Goal: Task Accomplishment & Management: Use online tool/utility

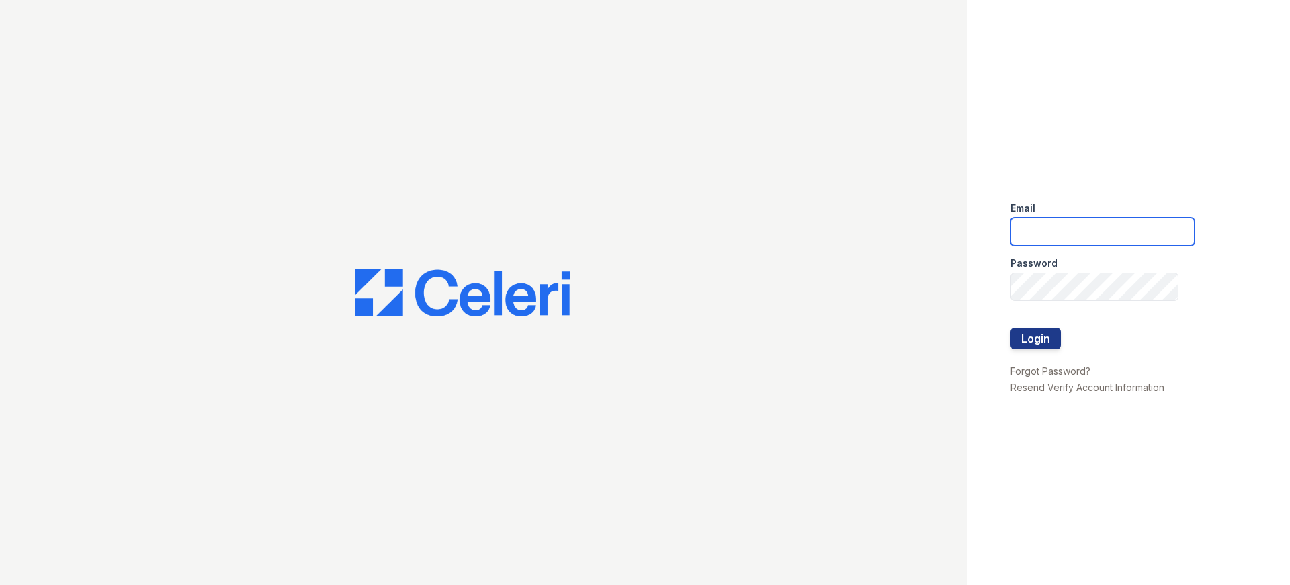
click at [1029, 222] on input "email" at bounding box center [1102, 232] width 184 height 28
type input "[EMAIL_ADDRESS][DOMAIN_NAME]"
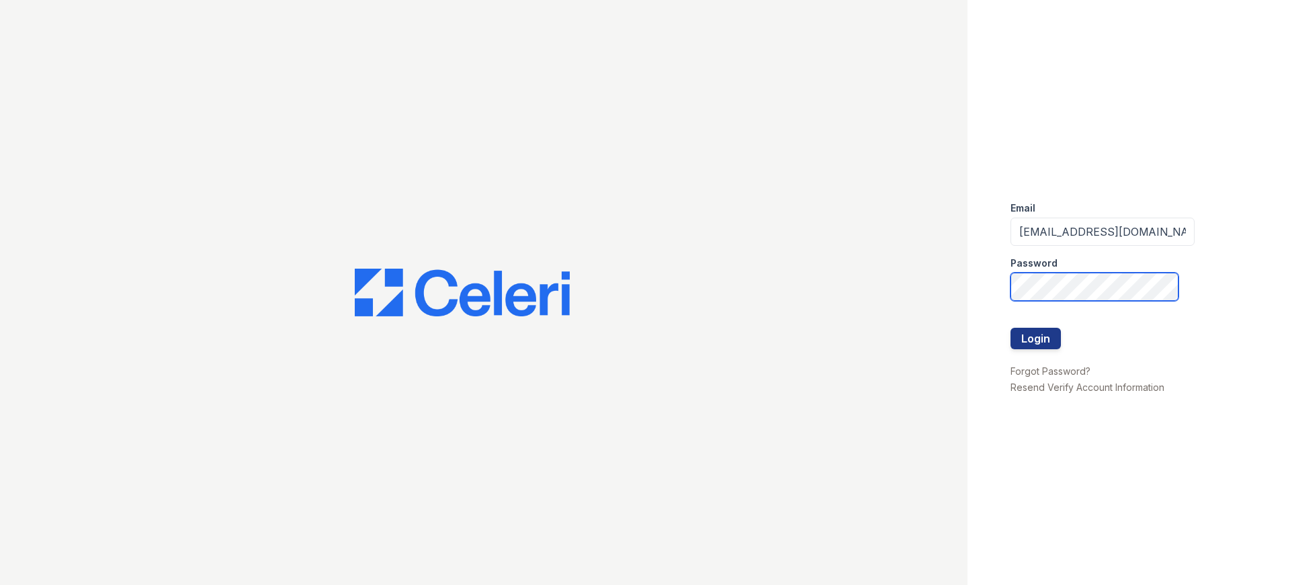
click at [1010, 328] on button "Login" at bounding box center [1035, 338] width 50 height 21
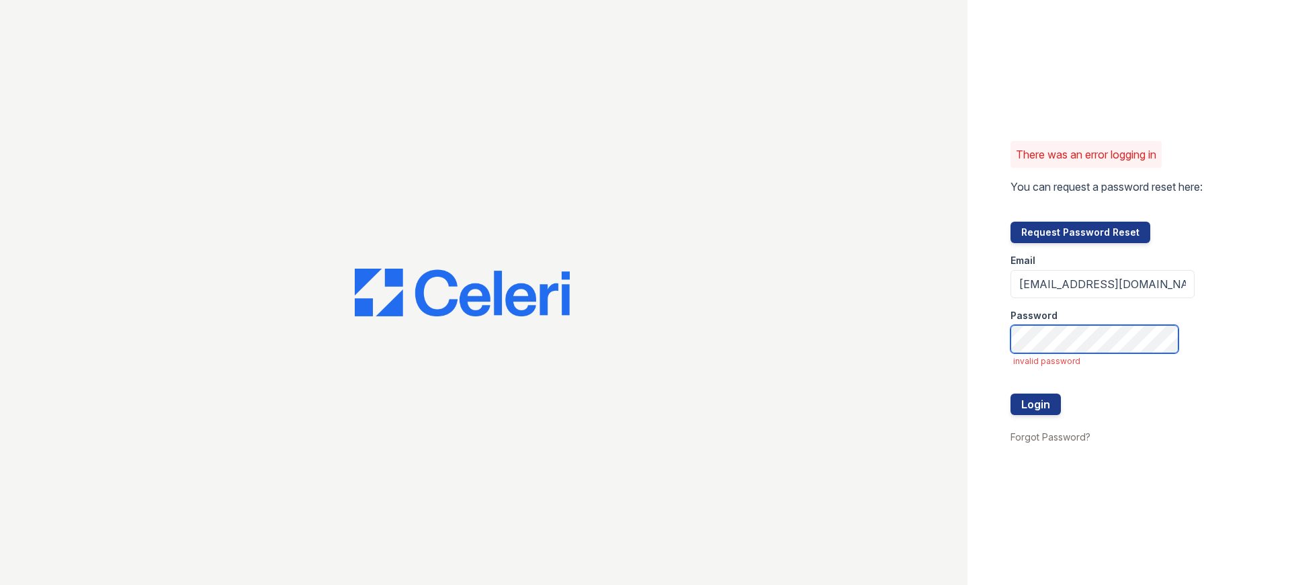
click at [1010, 394] on button "Login" at bounding box center [1035, 404] width 50 height 21
drag, startPoint x: 1165, startPoint y: 285, endPoint x: 946, endPoint y: 286, distance: 219.6
click at [946, 287] on div "There was an error logging in You can request a password reset here: Request Pa…" at bounding box center [645, 292] width 1290 height 585
click at [1154, 290] on input "[EMAIL_ADDRESS][DOMAIN_NAME]" at bounding box center [1102, 284] width 184 height 28
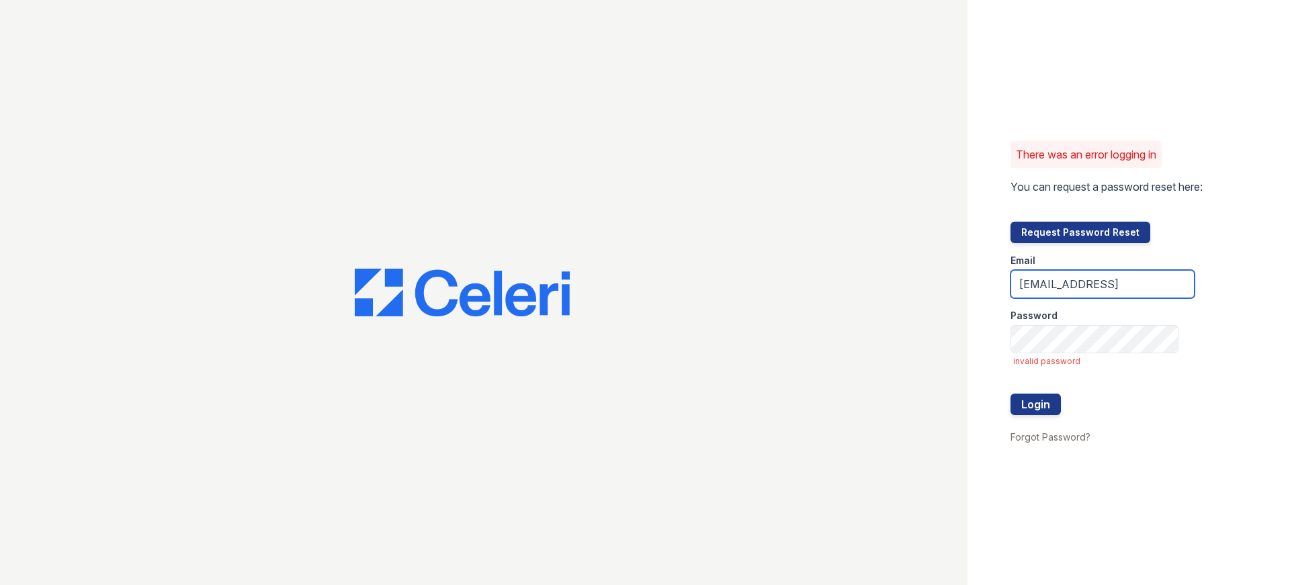
type input "[EMAIL_ADDRESS][DOMAIN_NAME]"
click at [1010, 394] on button "Login" at bounding box center [1035, 404] width 50 height 21
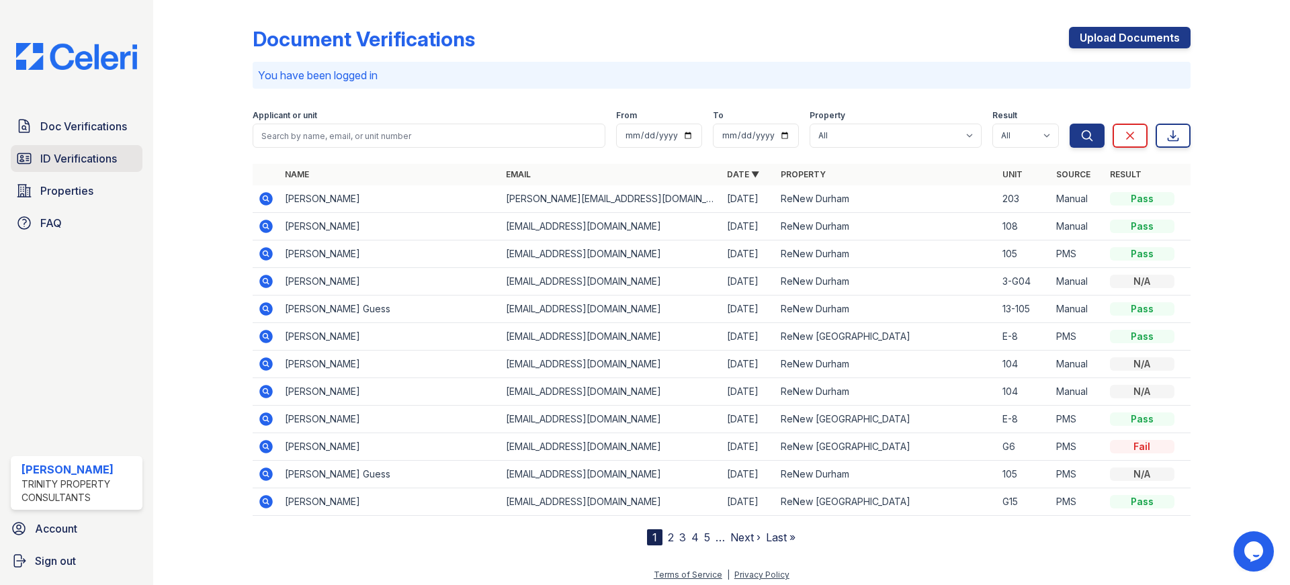
click at [87, 167] on span "ID Verifications" at bounding box center [78, 158] width 77 height 16
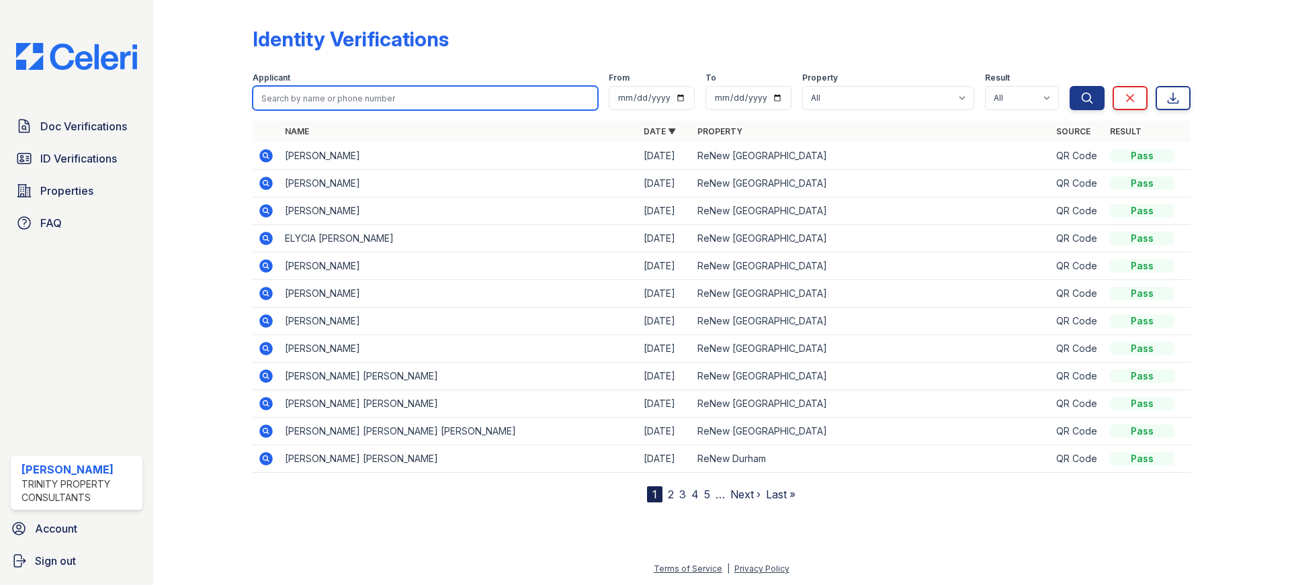
click at [320, 97] on input "search" at bounding box center [425, 98] width 345 height 24
type input "azu"
click at [1069, 86] on button "Search" at bounding box center [1086, 98] width 35 height 24
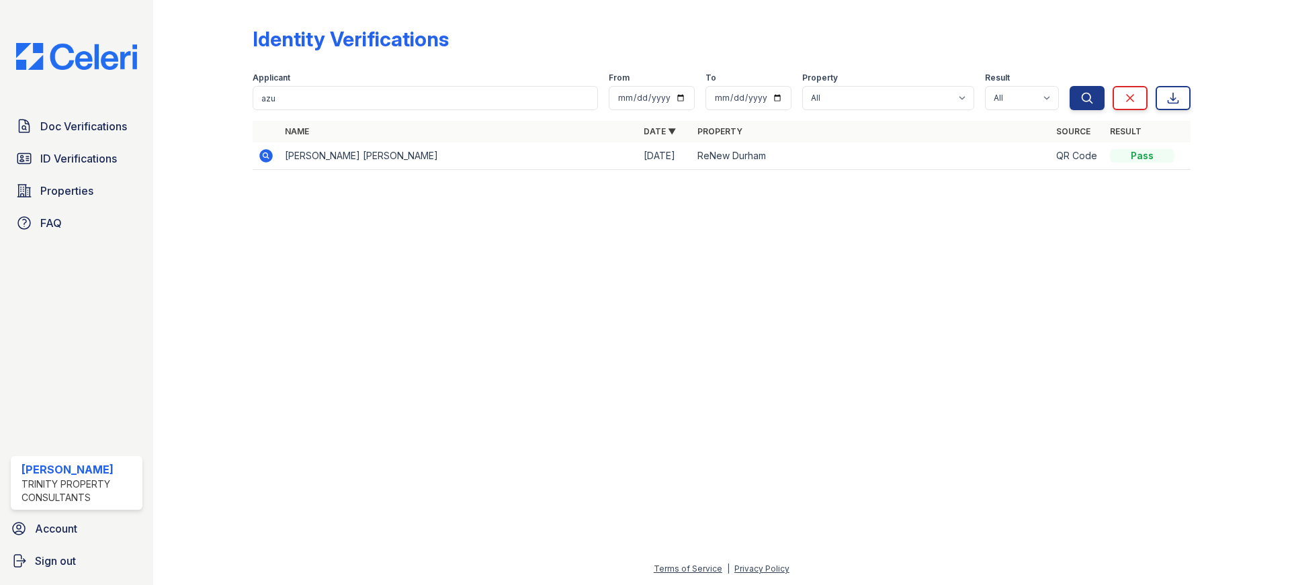
click at [269, 158] on icon at bounding box center [265, 155] width 13 height 13
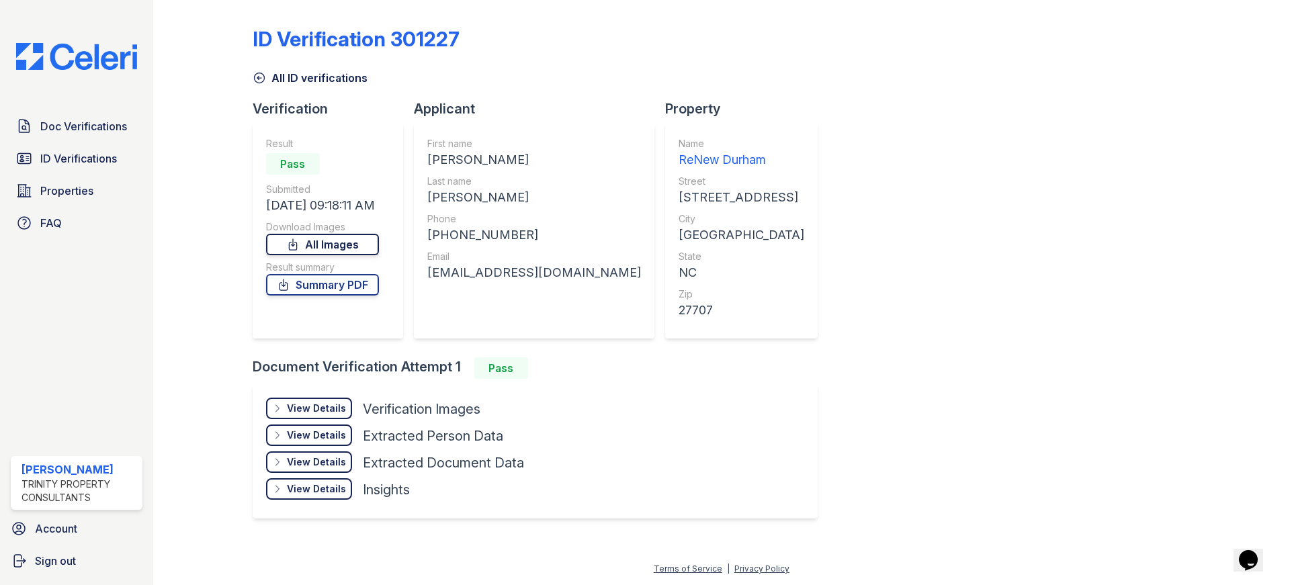
click at [339, 234] on link "All Images" at bounding box center [322, 244] width 113 height 21
click at [323, 281] on link "Summary PDF" at bounding box center [322, 284] width 113 height 21
